Goal: Transaction & Acquisition: Purchase product/service

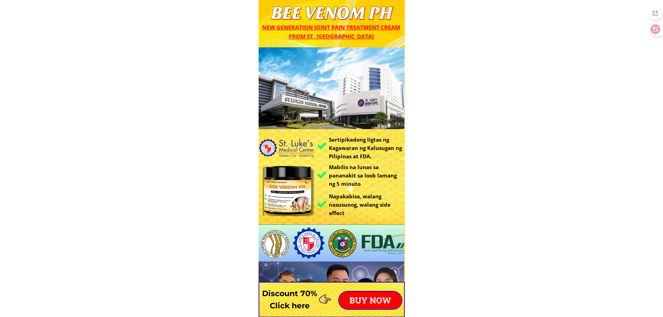
click at [376, 300] on p "BUY NOW" at bounding box center [370, 300] width 63 height 17
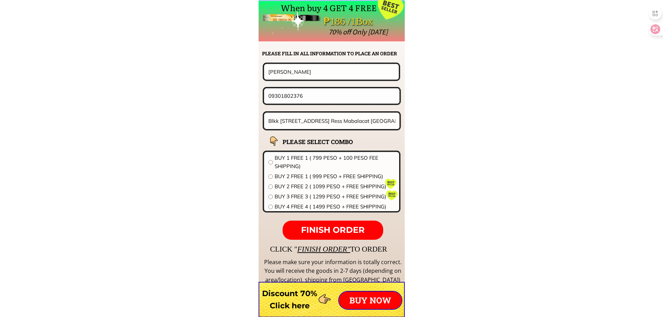
scroll to position [5462, 0]
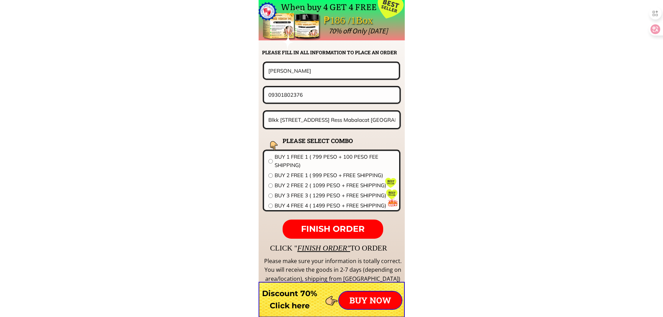
drag, startPoint x: 314, startPoint y: 67, endPoint x: 207, endPoint y: 67, distance: 107.6
paste input "[PERSON_NAME] Jamorin0"
type input "[PERSON_NAME]"
drag, startPoint x: 335, startPoint y: 100, endPoint x: 189, endPoint y: 109, distance: 146.2
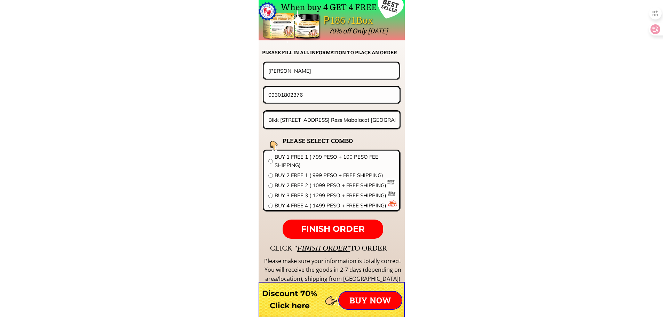
paste input "[PERSON_NAME] Jamorin0"
type input "[PERSON_NAME] Jamorin0"
click at [315, 126] on input "Blkk [STREET_ADDRESS] Ress Mabalacat [GEOGRAPHIC_DATA] n" at bounding box center [332, 120] width 131 height 16
paste input "ide of sassy flow my ty"
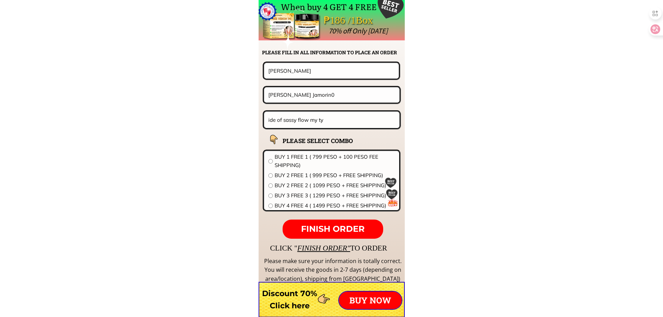
type input "ide of sassy flow my ty"
click at [305, 157] on span "BUY 1 FREE 1 ( 799 PESO + 100 PESO FEE SHIPPING)" at bounding box center [335, 161] width 120 height 17
radio input "true"
click at [338, 226] on span "FINISH ORDER" at bounding box center [333, 229] width 64 height 10
drag, startPoint x: 280, startPoint y: 96, endPoint x: 211, endPoint y: 102, distance: 69.2
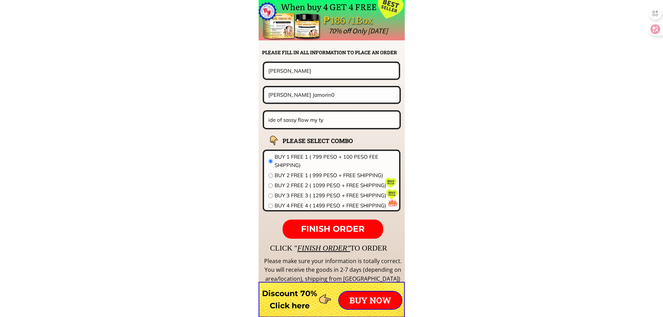
paste input "09949528154"
type input "09949528154"
click at [346, 234] on p "FINISH ORDER" at bounding box center [333, 229] width 100 height 19
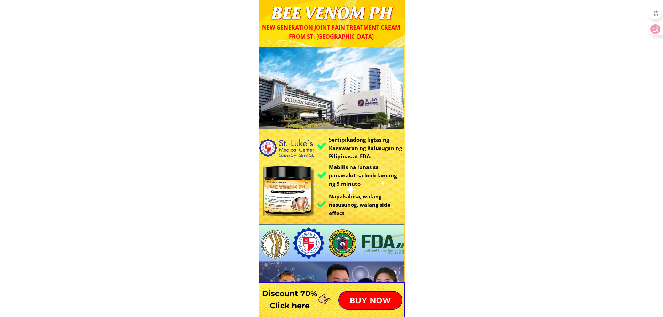
click at [377, 297] on p "BUY NOW" at bounding box center [370, 300] width 63 height 17
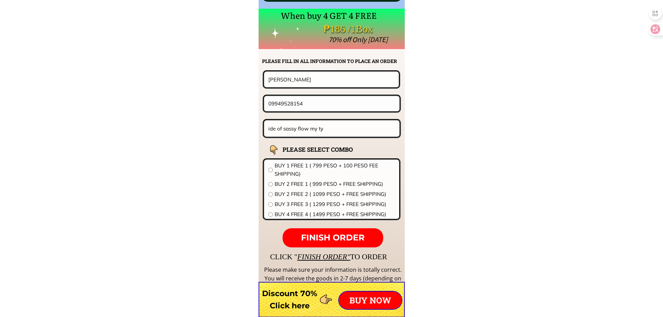
scroll to position [5462, 0]
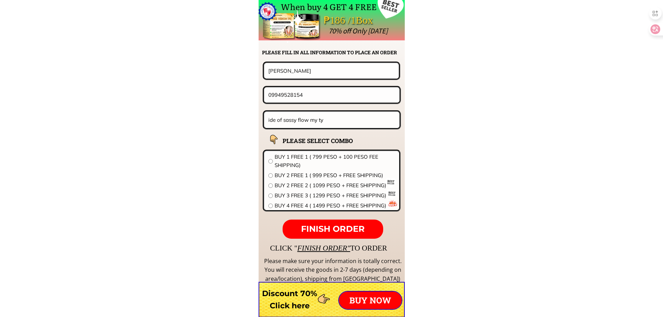
drag, startPoint x: 322, startPoint y: 74, endPoint x: 267, endPoint y: 72, distance: 54.3
click at [267, 72] on input "[PERSON_NAME]" at bounding box center [332, 70] width 130 height 15
paste input "Marilyn Maniego"
type input "Marilyn Maniego"
drag, startPoint x: 310, startPoint y: 94, endPoint x: 165, endPoint y: 98, distance: 145.2
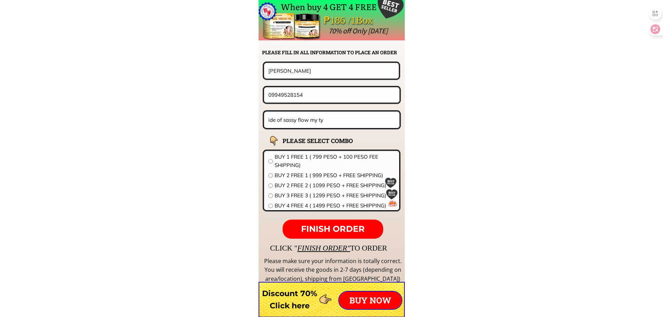
paste input "109270046092"
drag, startPoint x: 270, startPoint y: 96, endPoint x: 249, endPoint y: 104, distance: 22.9
click at [258, 101] on form "FINISH ORDER Marilyn Maniego 109270046092 ide of sassy flow my ty BEE VENOM STL…" at bounding box center [288, 150] width 226 height 177
type input "09270046092"
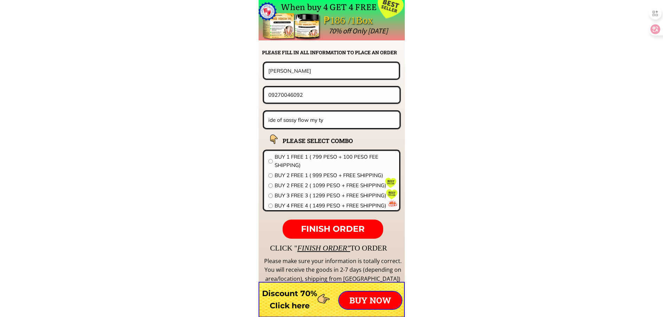
click at [343, 115] on input "ide of sassy flow my ty" at bounding box center [332, 120] width 131 height 16
paste input "Catacdegan Viejo Manabo Abra Catacdegan Viejo"
type input "Catacdegan Viejo Manabo Abra Catacdegan Viejo"
click at [322, 155] on span "BUY 1 FREE 1 ( 799 PESO + 100 PESO FEE SHIPPING)" at bounding box center [335, 161] width 120 height 17
radio input "true"
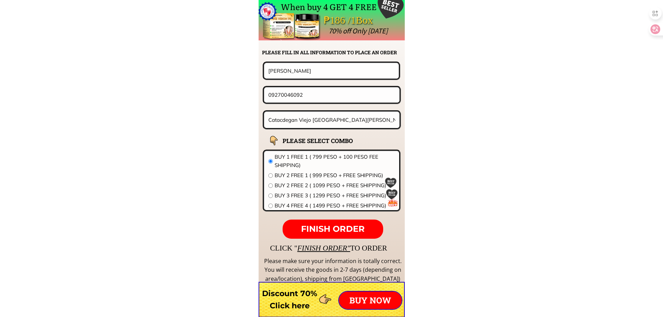
click at [355, 231] on span "FINISH ORDER" at bounding box center [333, 229] width 64 height 10
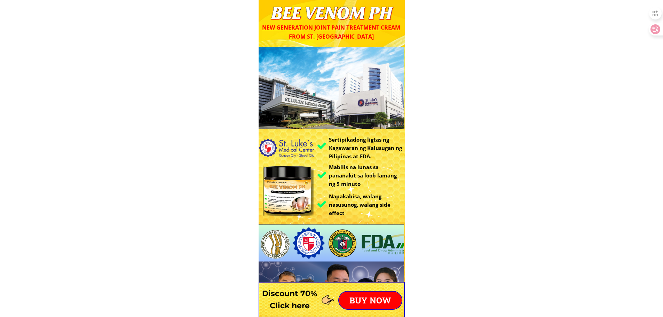
click at [381, 302] on p "BUY NOW" at bounding box center [370, 300] width 63 height 17
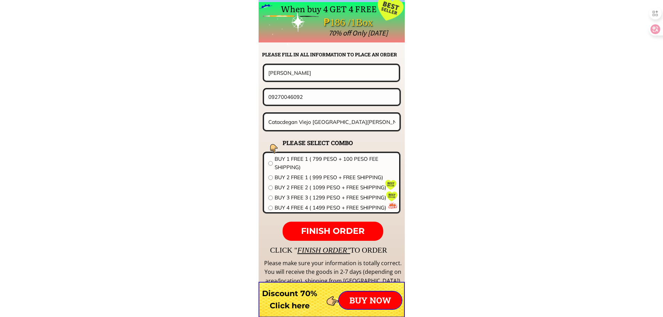
scroll to position [5462, 0]
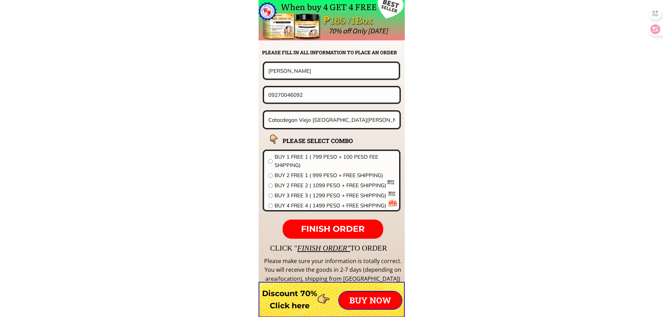
drag, startPoint x: 317, startPoint y: 72, endPoint x: 116, endPoint y: 54, distance: 202.0
paste input "09997785205"
type input "09997785205"
drag, startPoint x: 309, startPoint y: 90, endPoint x: 85, endPoint y: 89, distance: 223.8
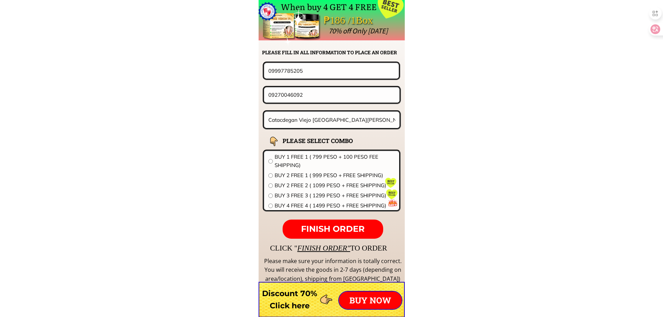
paste input "997785205"
type input "09997785205"
drag, startPoint x: 317, startPoint y: 71, endPoint x: 223, endPoint y: 72, distance: 94.3
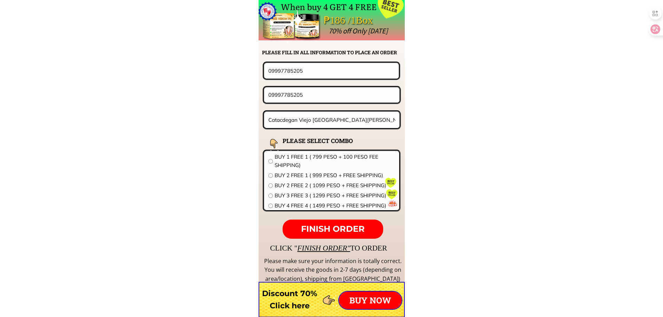
paste input "Arturo L. Roble"
type input "Arturo L. Roble"
click at [342, 114] on input "Catacdegan Viejo Manabo Abra Catacdegan Viejo" at bounding box center [332, 120] width 131 height 16
paste input "Purok Bougainville Punta, Ormoc City Leyte"
type input "Purok Bougainville Punta, Ormoc City Leyte"
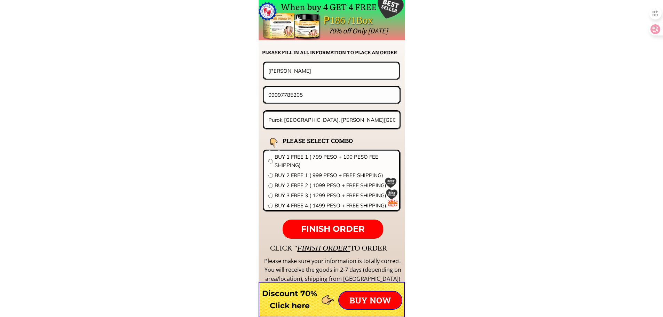
click at [303, 178] on span "BUY 2 FREE 1 ( 999 PESO + FREE SHIPPING)" at bounding box center [335, 175] width 120 height 8
radio input "true"
click at [312, 225] on span "FINISH ORDER" at bounding box center [333, 229] width 64 height 10
